Goal: Transaction & Acquisition: Purchase product/service

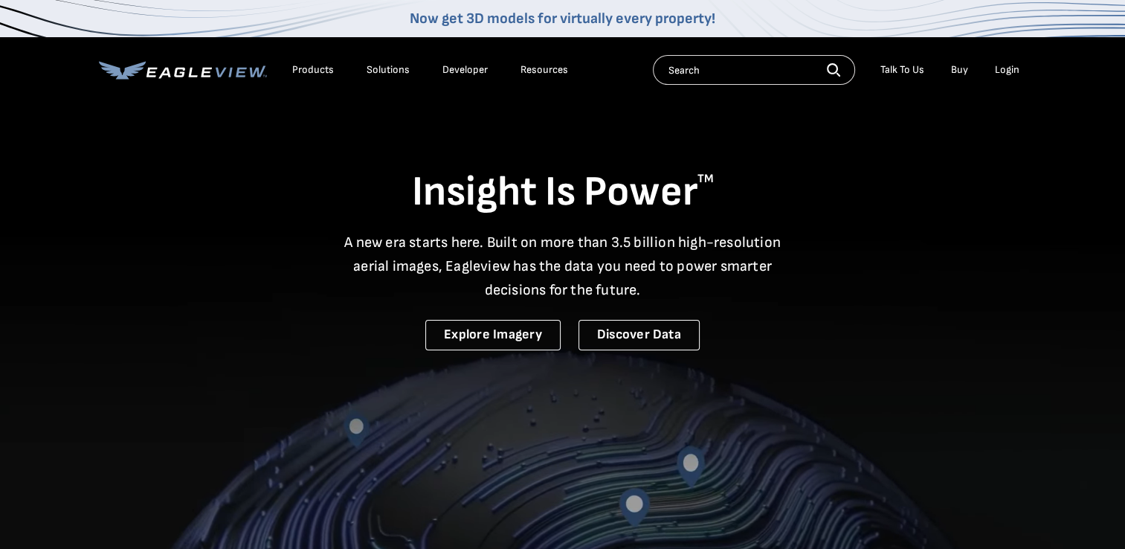
click at [1010, 70] on div "Login" at bounding box center [1007, 69] width 25 height 13
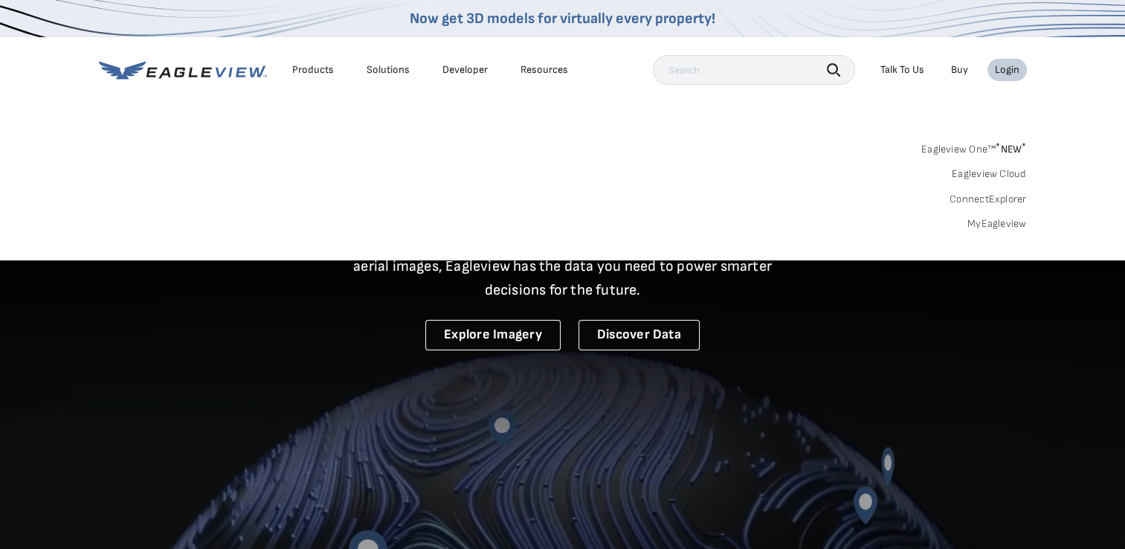
click at [1002, 225] on link "MyEagleview" at bounding box center [996, 223] width 59 height 13
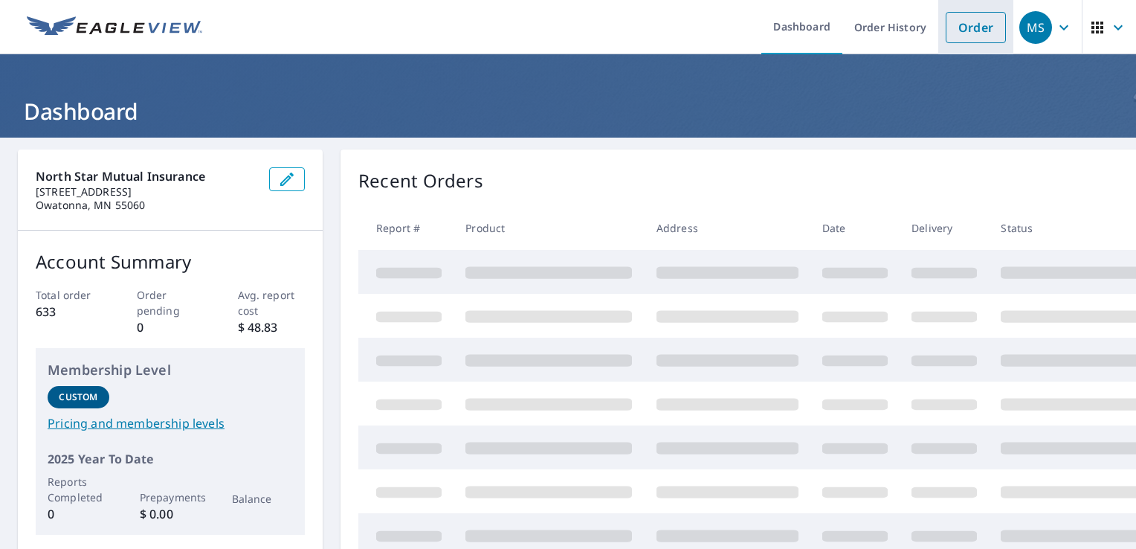
click at [982, 38] on link "Order" at bounding box center [976, 27] width 60 height 31
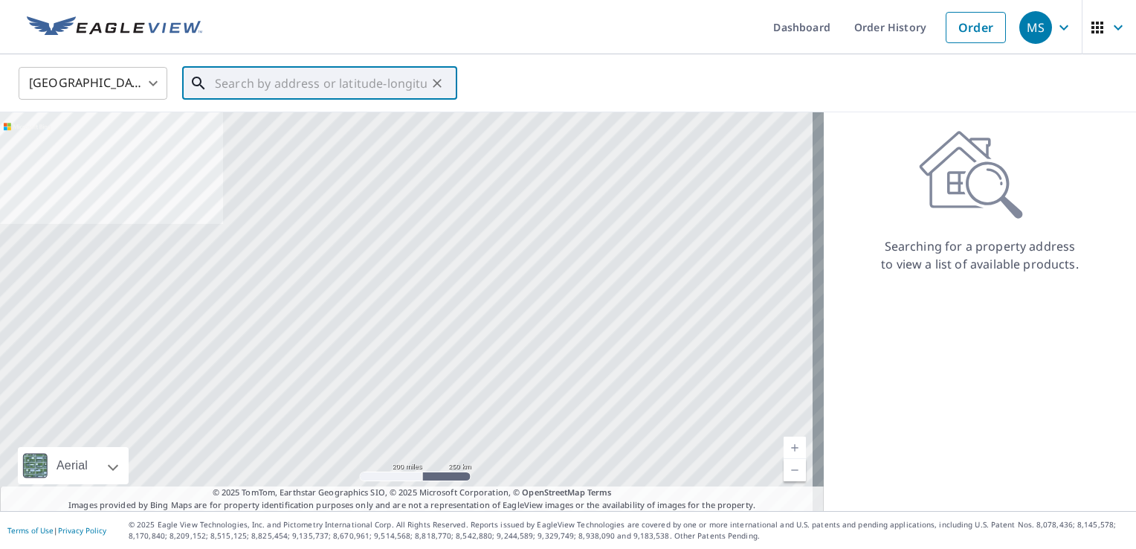
click at [282, 82] on input "text" at bounding box center [321, 83] width 212 height 42
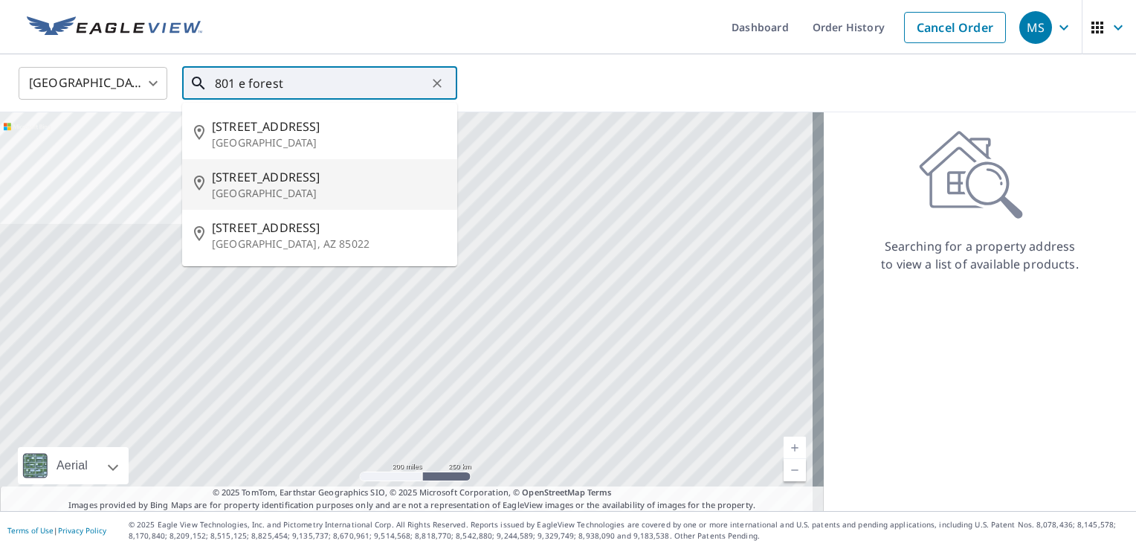
click at [298, 193] on p "Belle Plaine, MN 56011" at bounding box center [328, 193] width 233 height 15
type input "801 E Forest St Belle Plaine, MN 56011"
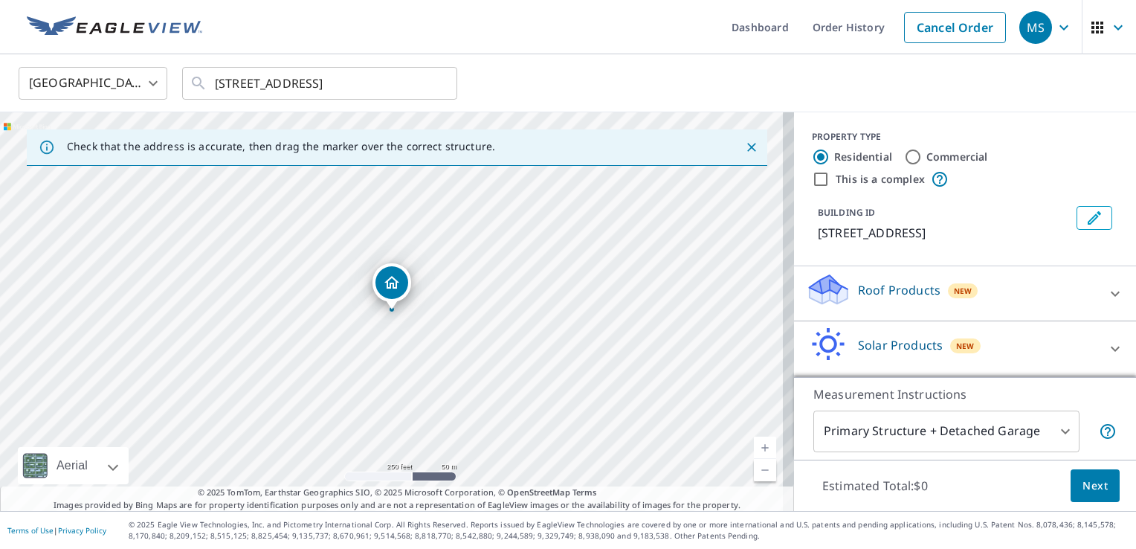
scroll to position [53, 0]
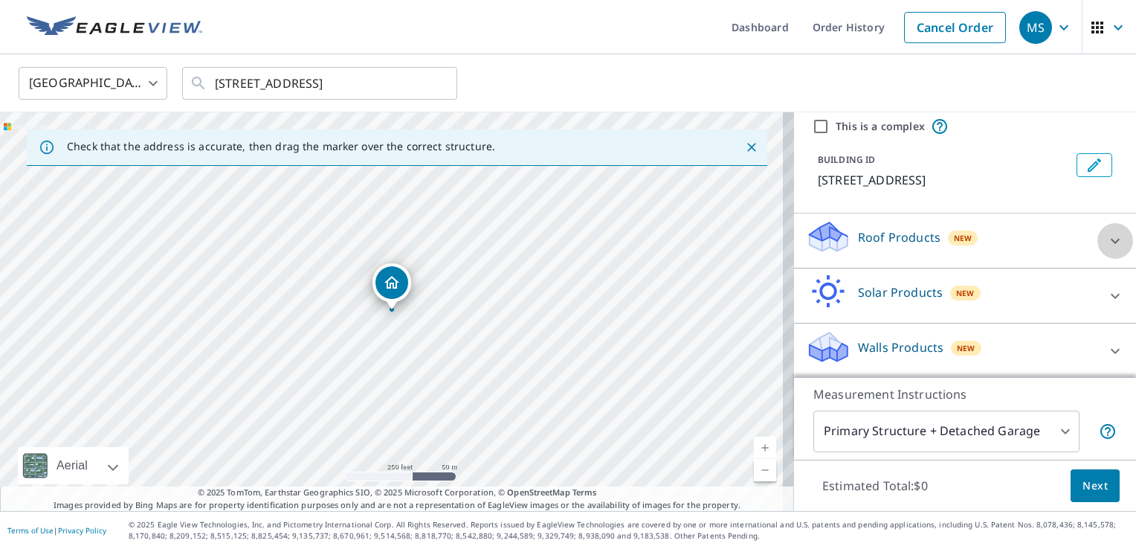
click at [1107, 248] on icon at bounding box center [1116, 241] width 18 height 18
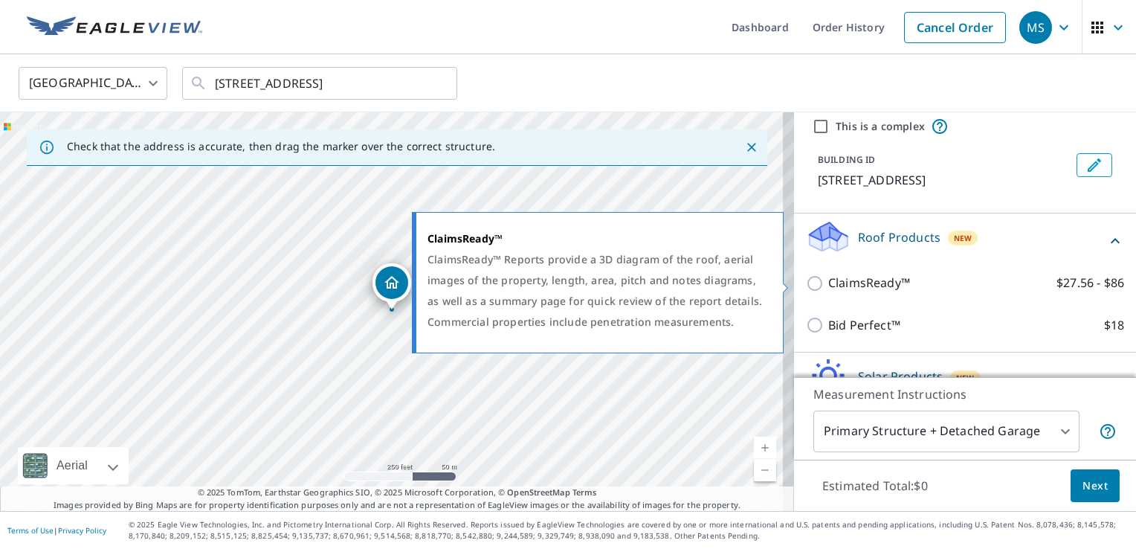
click at [874, 286] on p "ClaimsReady™" at bounding box center [869, 283] width 82 height 19
click at [828, 286] on input "ClaimsReady™ $27.56 - $86" at bounding box center [817, 283] width 22 height 18
checkbox input "true"
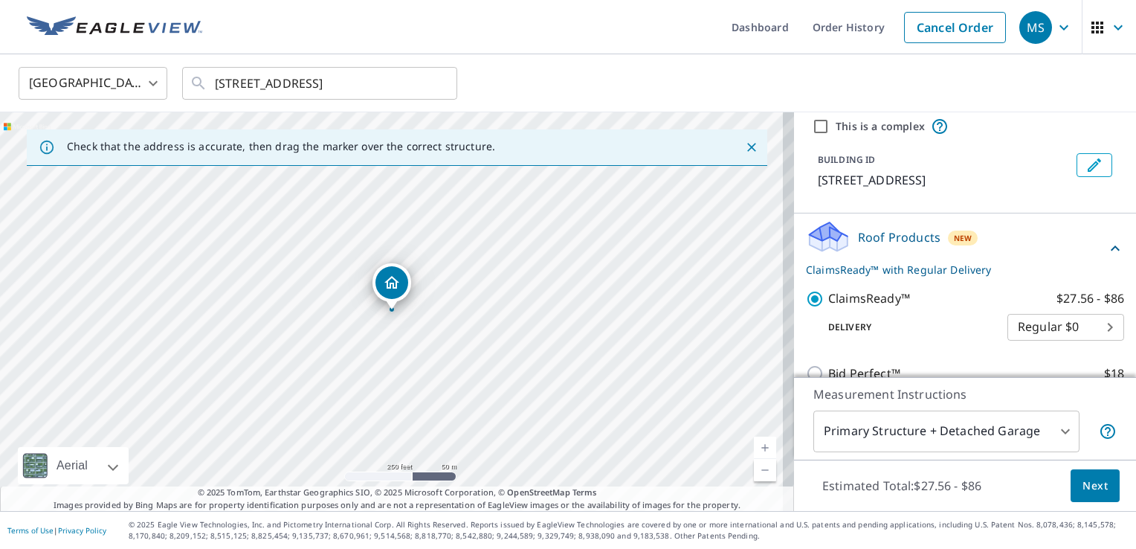
scroll to position [185, 0]
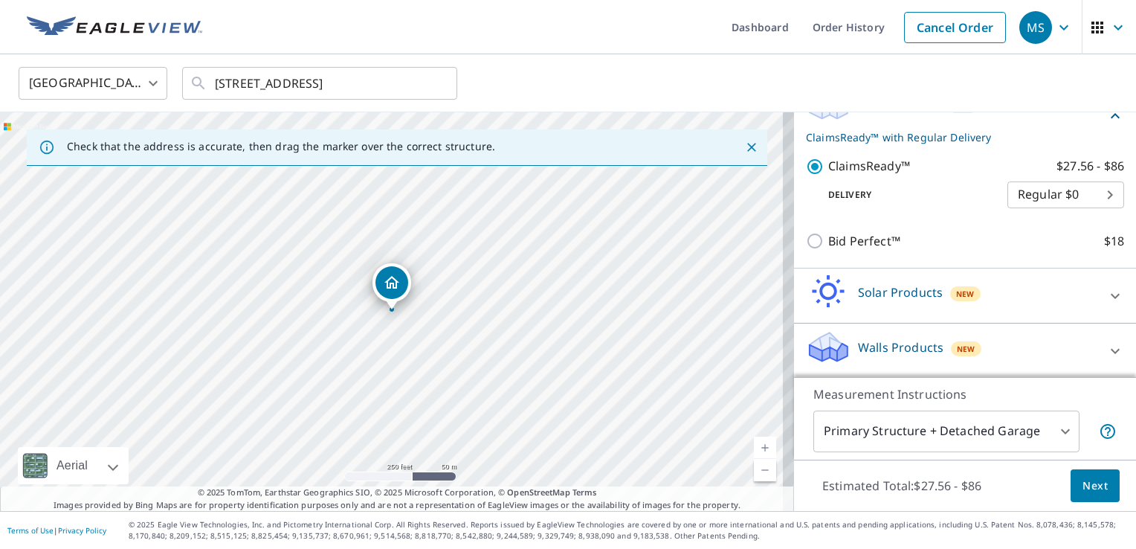
click at [1039, 421] on body "MS MS Dashboard Order History Cancel Order MS United States US ​ 801 E Forest S…" at bounding box center [568, 274] width 1136 height 549
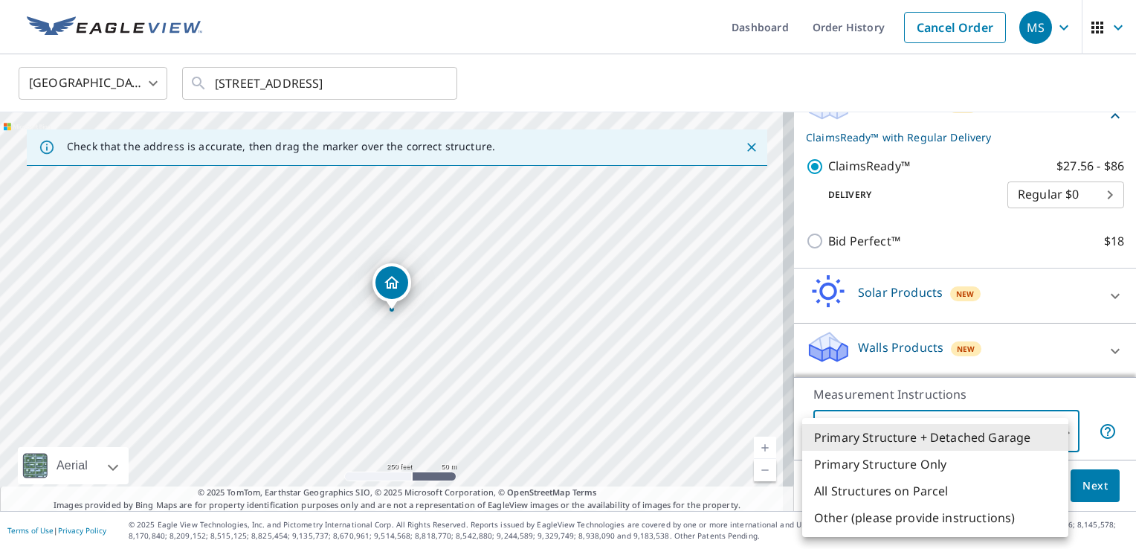
click at [968, 465] on li "Primary Structure Only" at bounding box center [935, 464] width 266 height 27
type input "2"
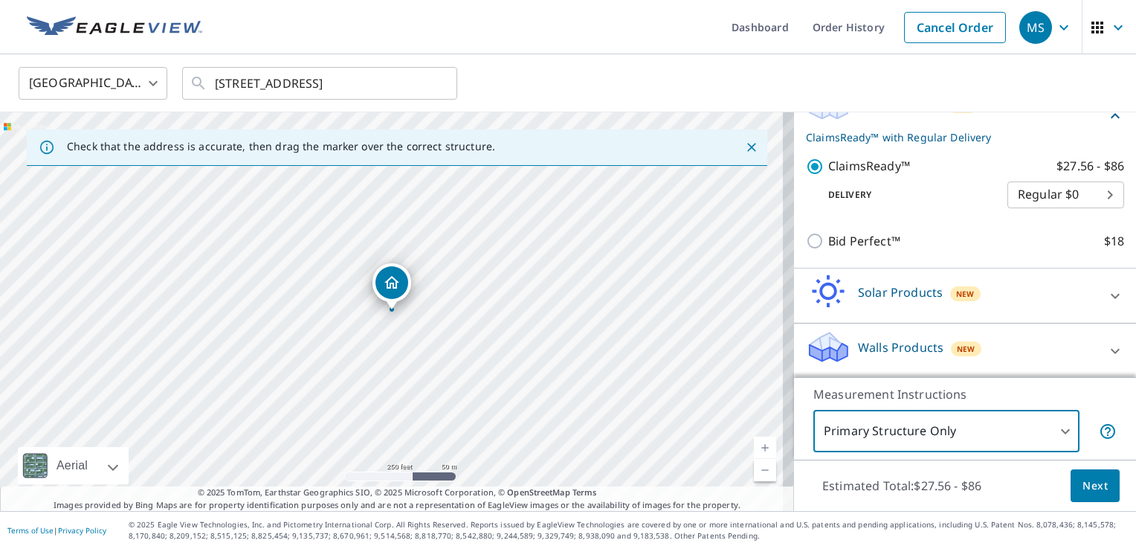
click at [1083, 477] on span "Next" at bounding box center [1095, 486] width 25 height 19
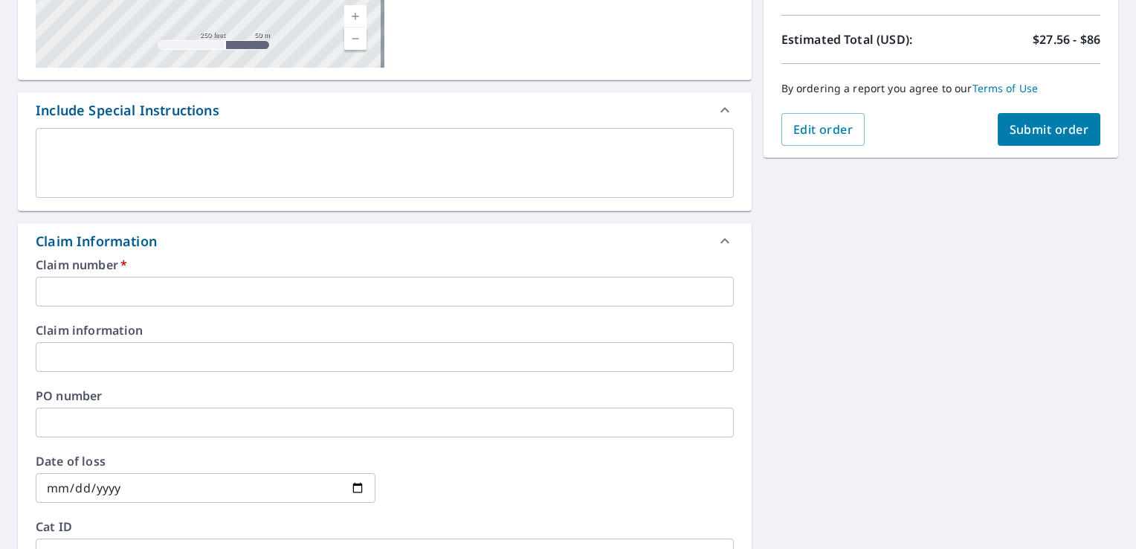
scroll to position [334, 0]
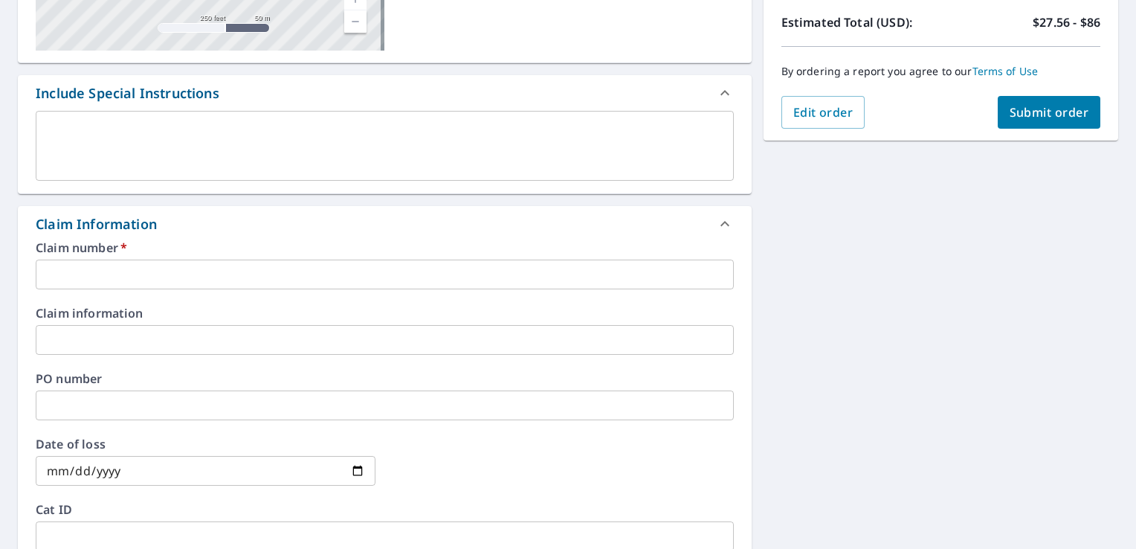
click at [321, 277] on input "text" at bounding box center [385, 275] width 698 height 30
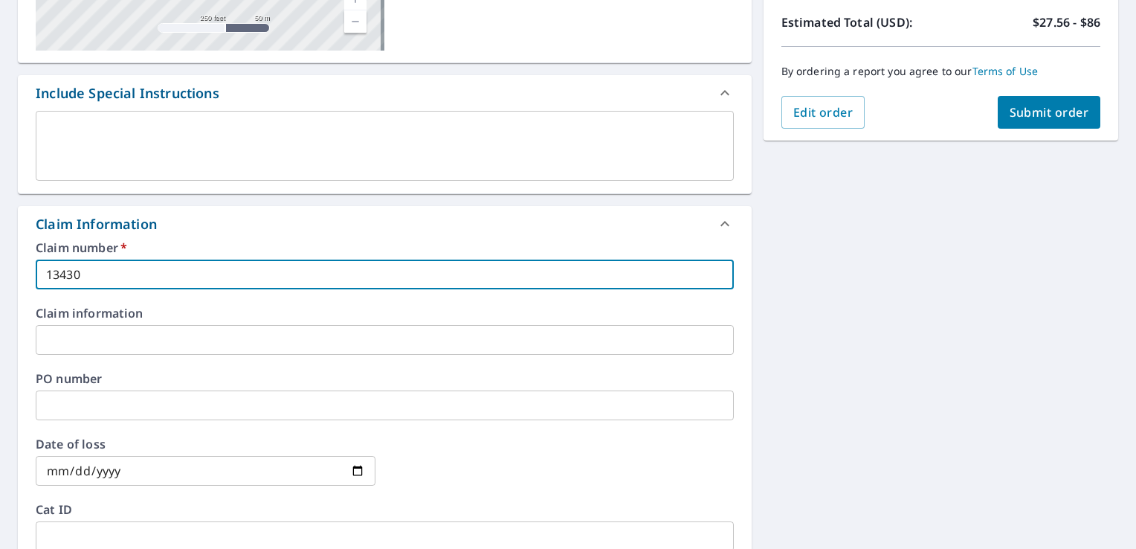
type input "13430"
click at [1010, 112] on span "Submit order" at bounding box center [1050, 112] width 80 height 16
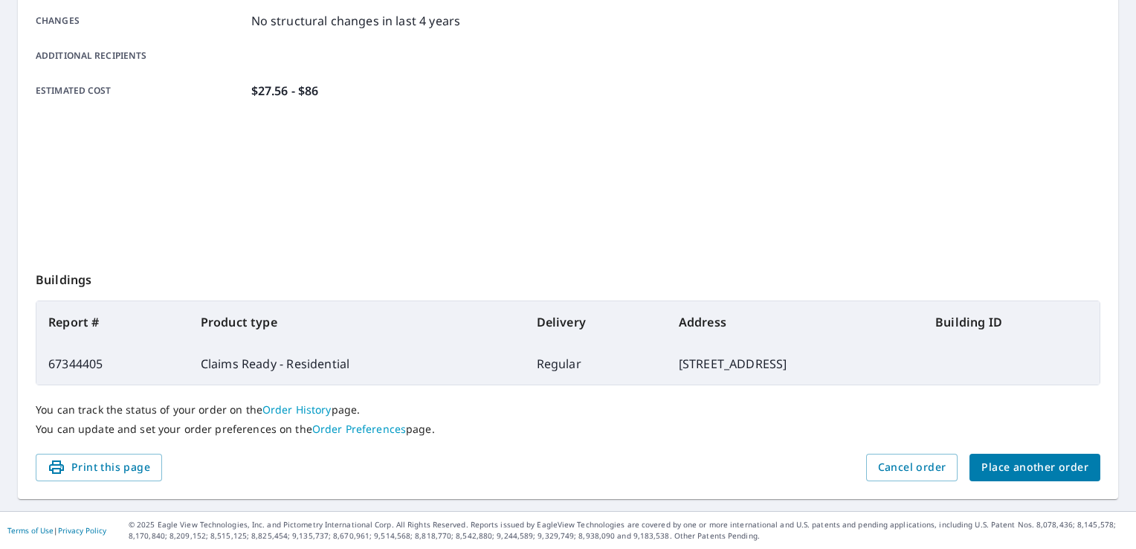
scroll to position [325, 0]
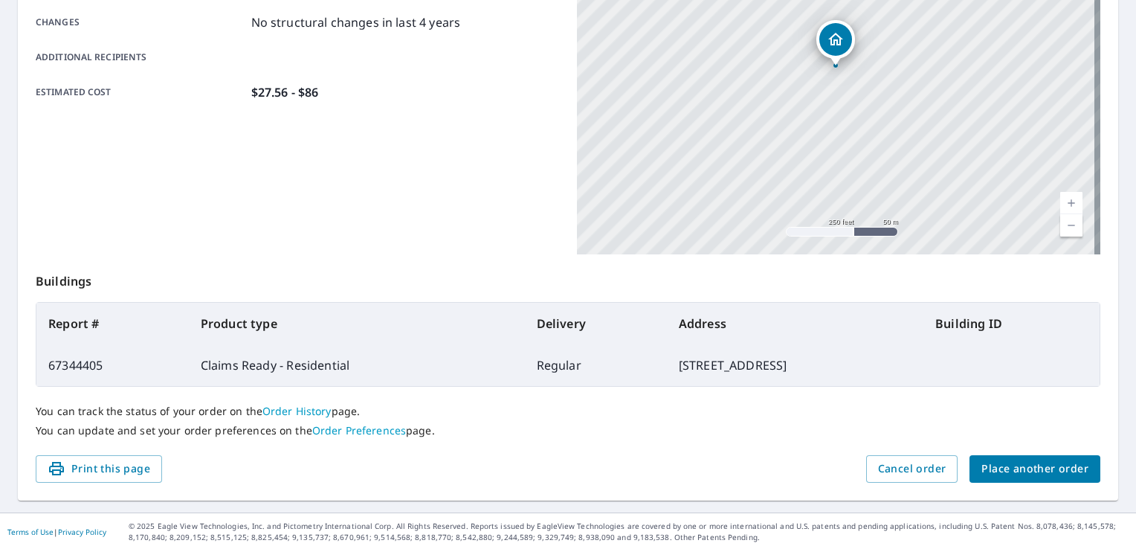
click at [1026, 461] on span "Place another order" at bounding box center [1035, 469] width 107 height 19
